Goal: Information Seeking & Learning: Learn about a topic

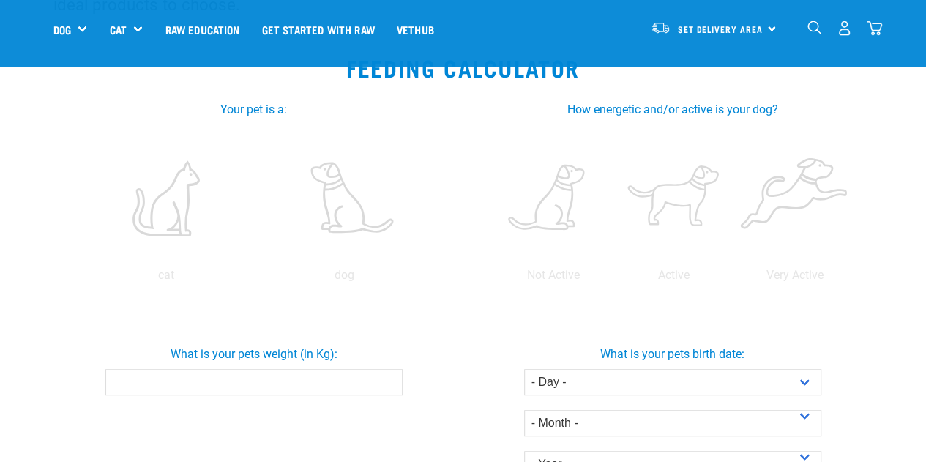
scroll to position [249, 0]
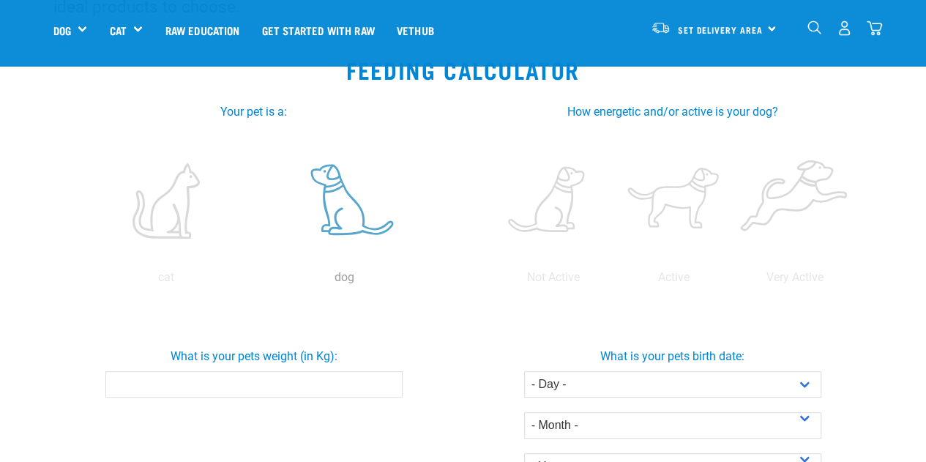
click at [333, 186] on label at bounding box center [344, 200] width 173 height 124
click at [256, 281] on input "radio" at bounding box center [256, 281] width 0 height 0
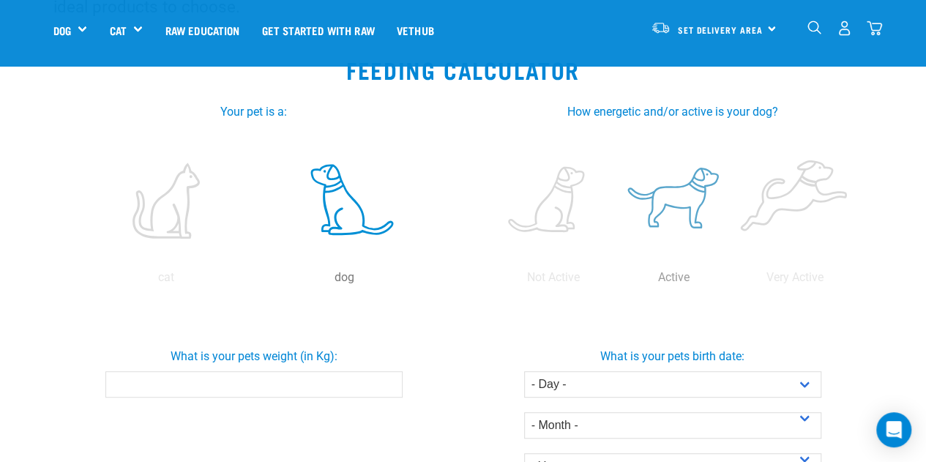
click at [707, 212] on label at bounding box center [673, 200] width 115 height 124
click at [614, 281] on input "radio" at bounding box center [614, 281] width 0 height 0
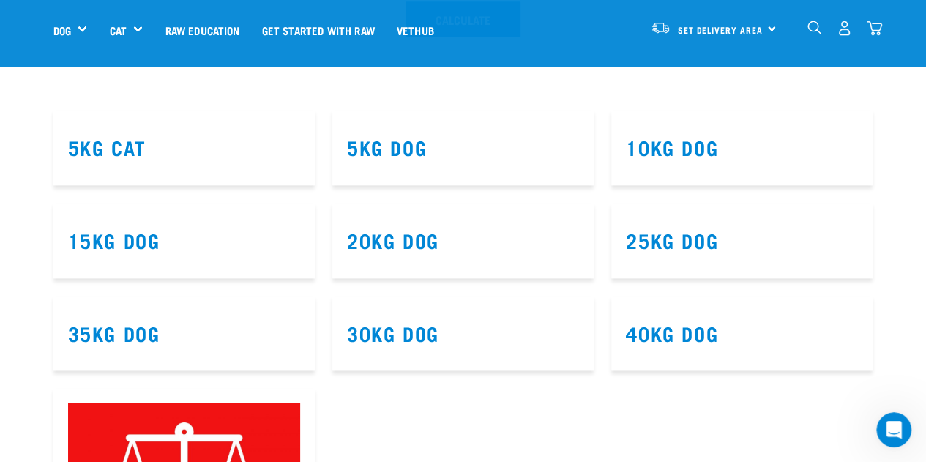
scroll to position [803, 0]
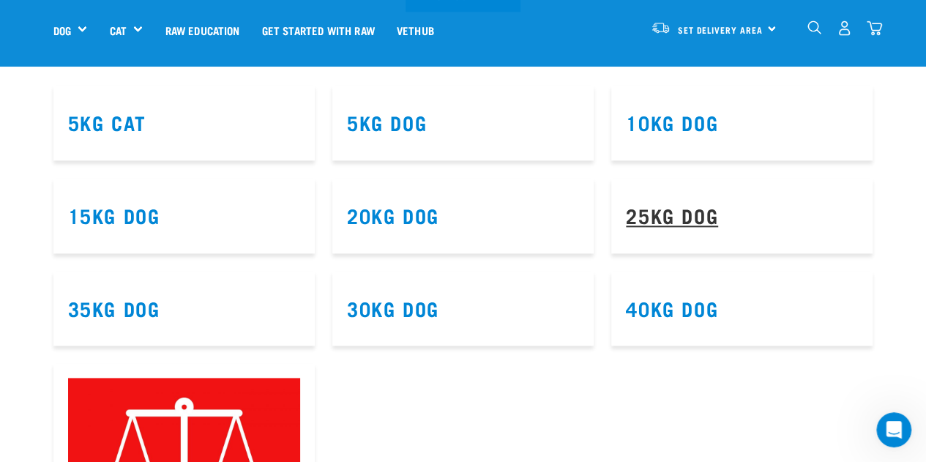
click at [663, 218] on link "25kg Dog" at bounding box center [672, 214] width 92 height 11
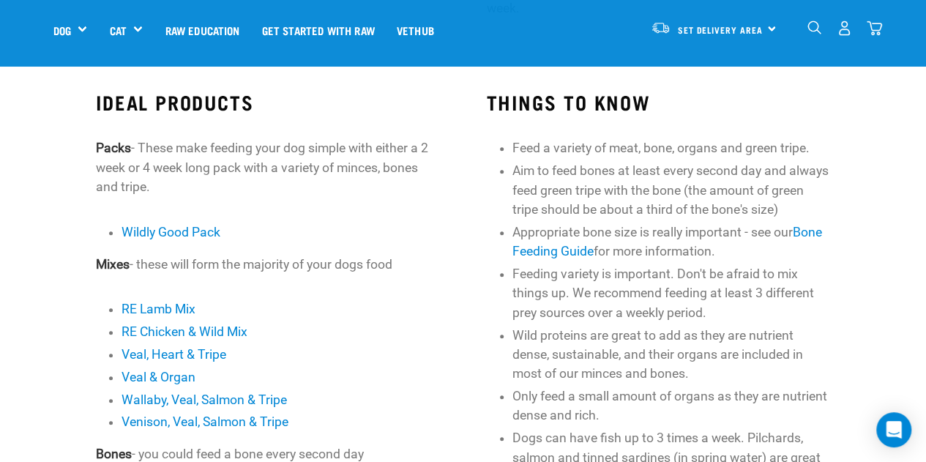
scroll to position [430, 0]
click at [136, 305] on link "RE Lamb Mix" at bounding box center [159, 308] width 74 height 15
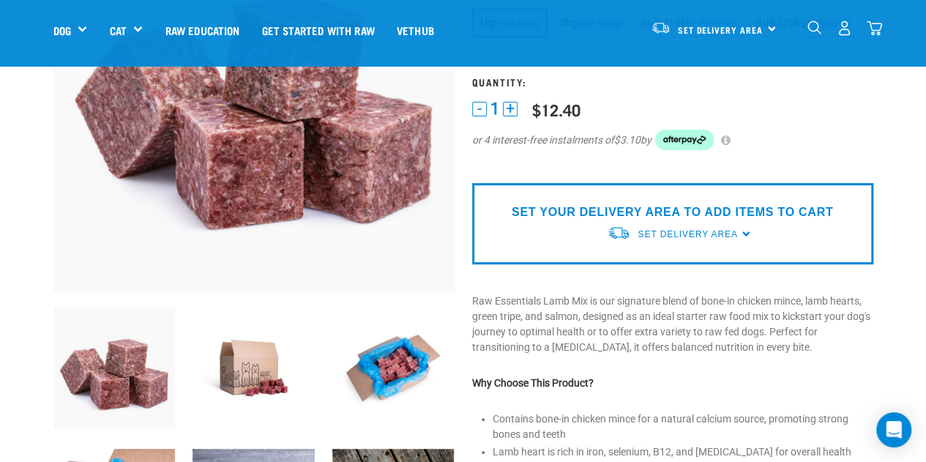
scroll to position [316, 0]
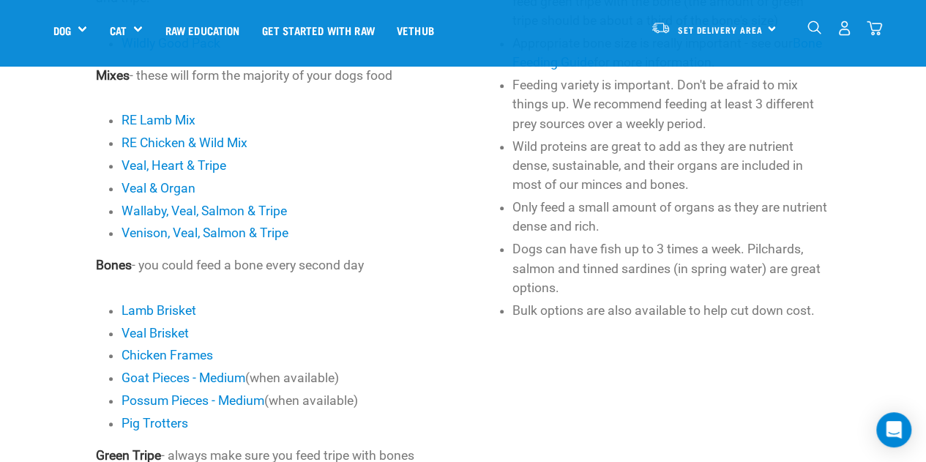
scroll to position [619, 0]
